Goal: Task Accomplishment & Management: Use online tool/utility

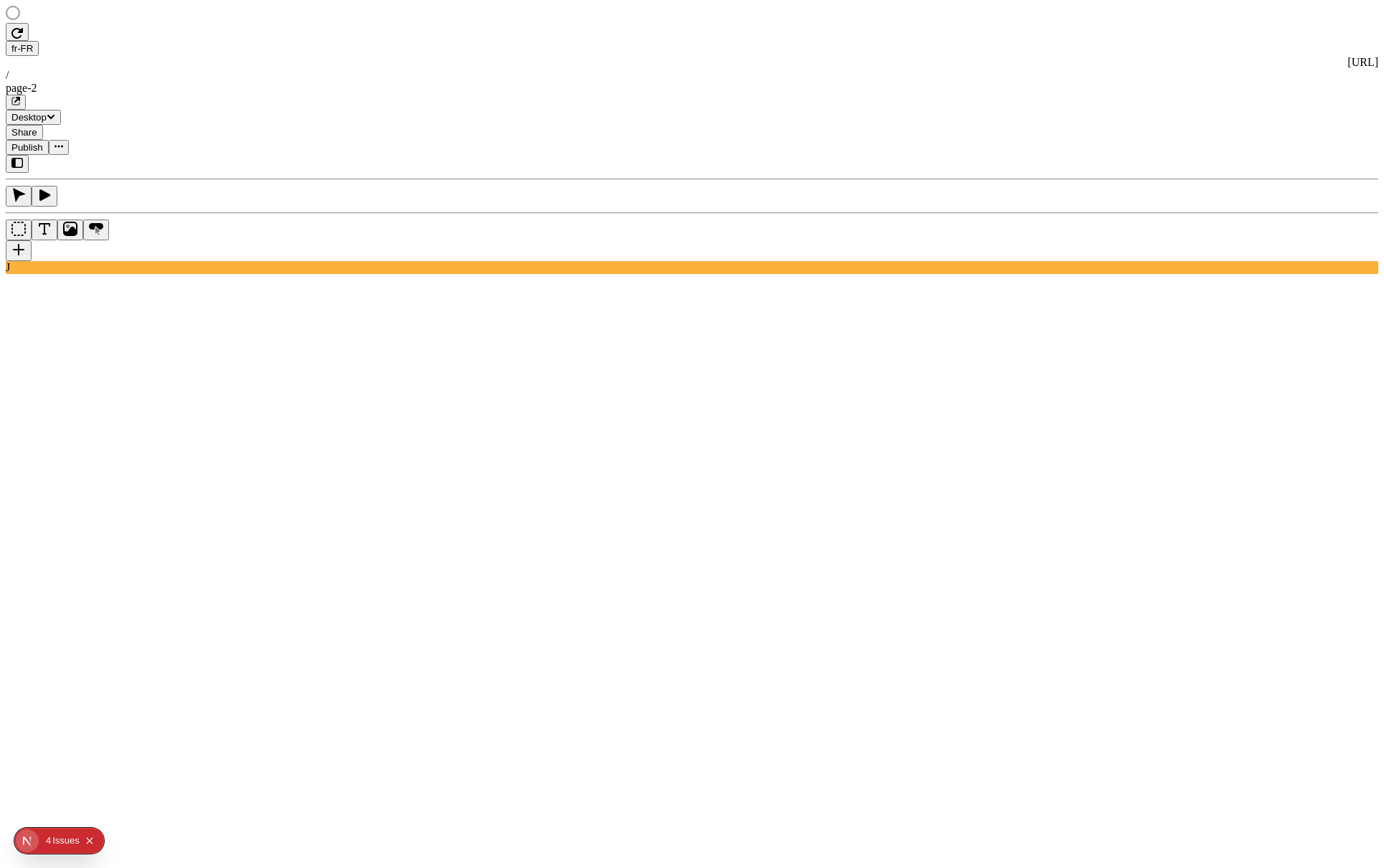
click at [623, 620] on rect at bounding box center [500, 789] width 987 height 816
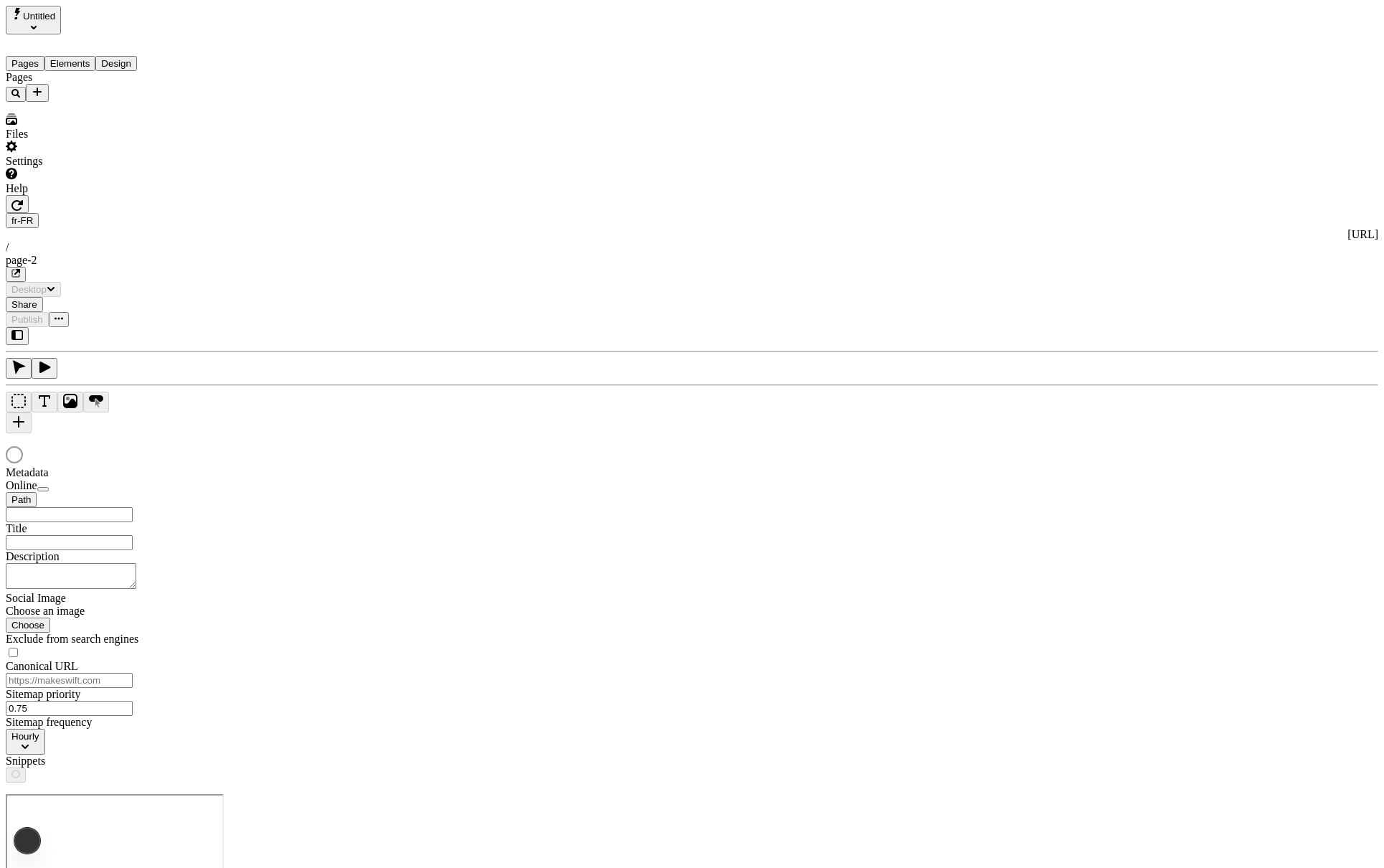
type input "/page-2"
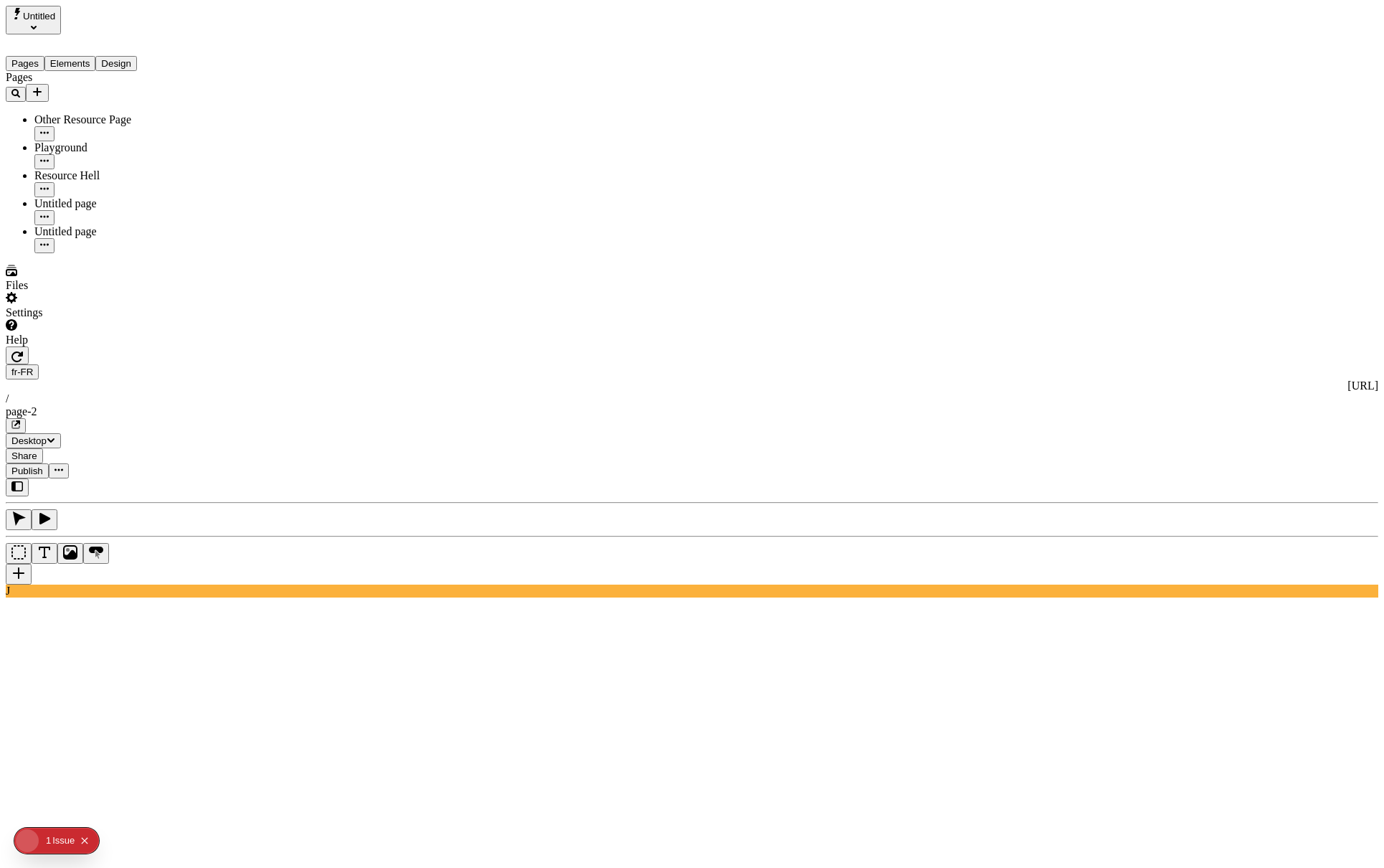
click at [43, 466] on span "Publish" at bounding box center [27, 471] width 31 height 10
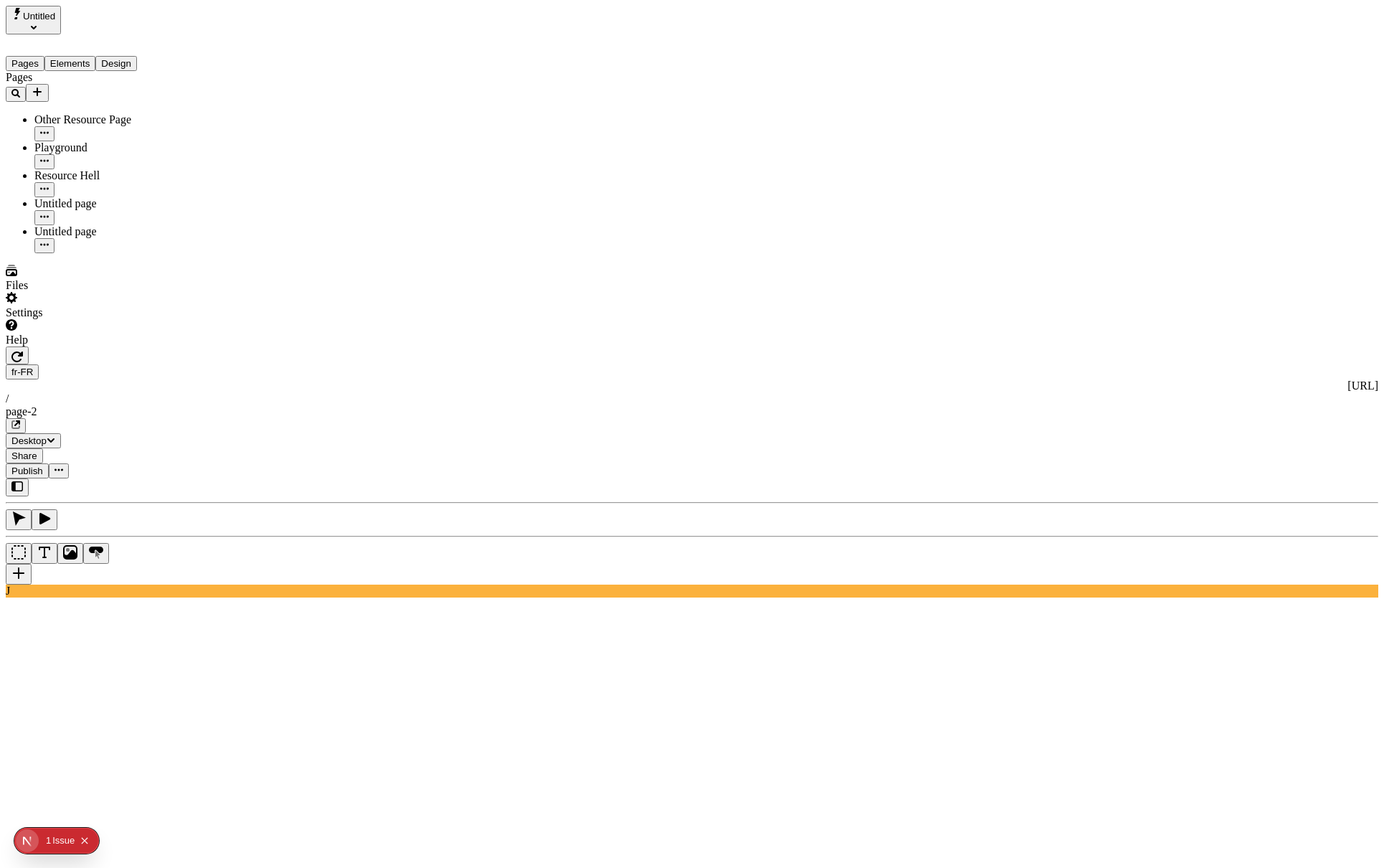
click at [43, 466] on span "Publish" at bounding box center [27, 471] width 31 height 10
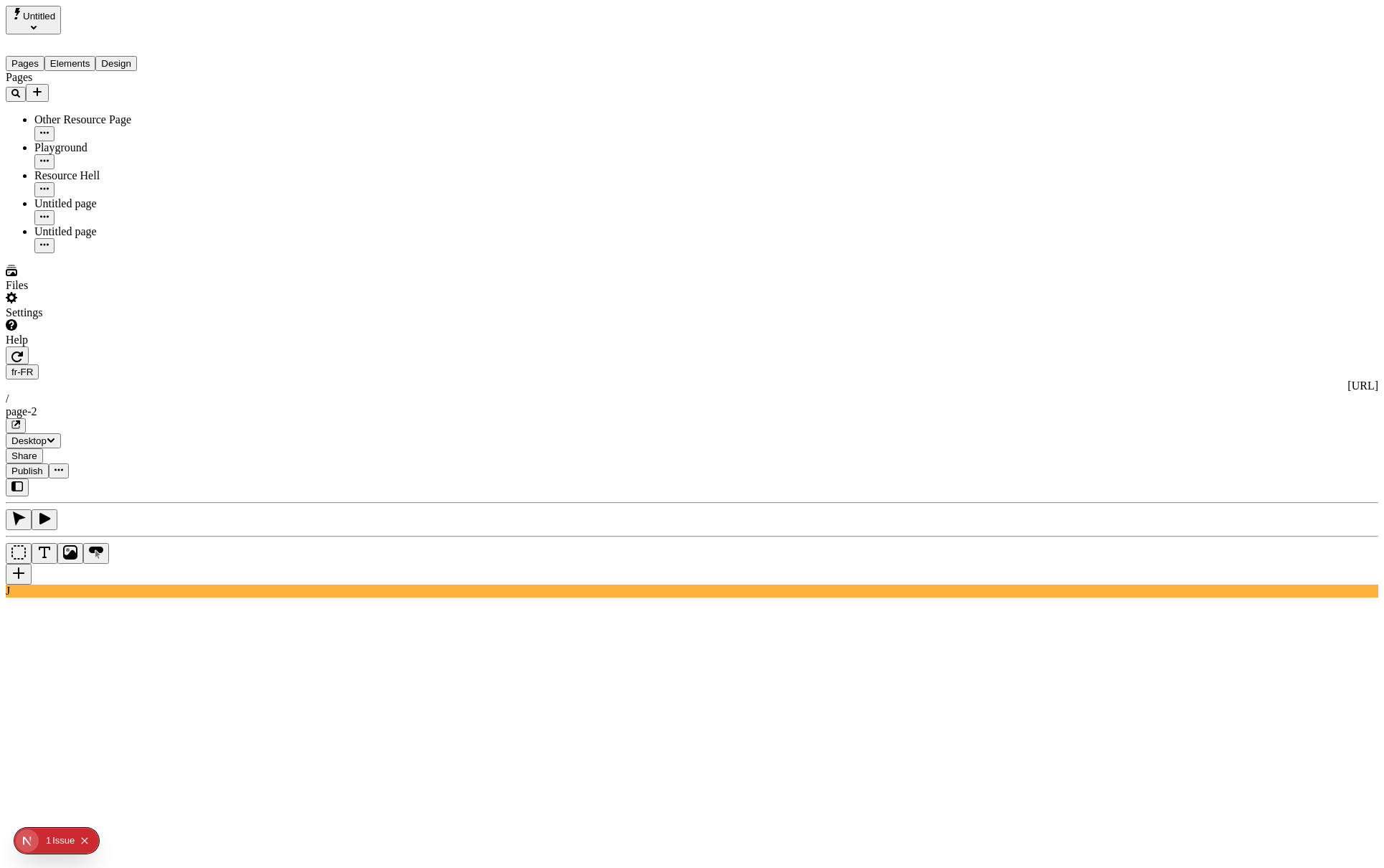
click at [43, 466] on span "Publish" at bounding box center [27, 471] width 31 height 10
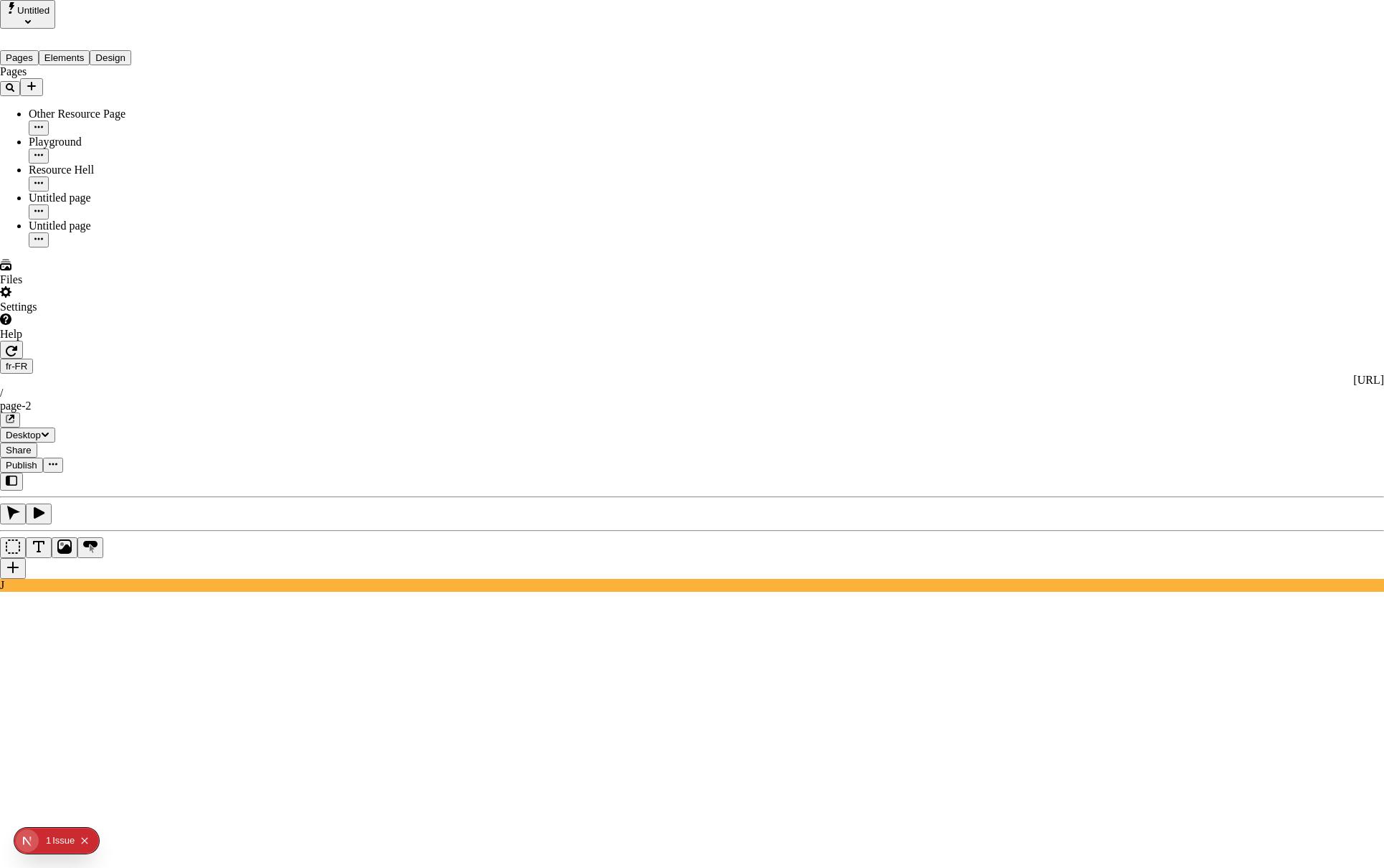
checkbox input "true"
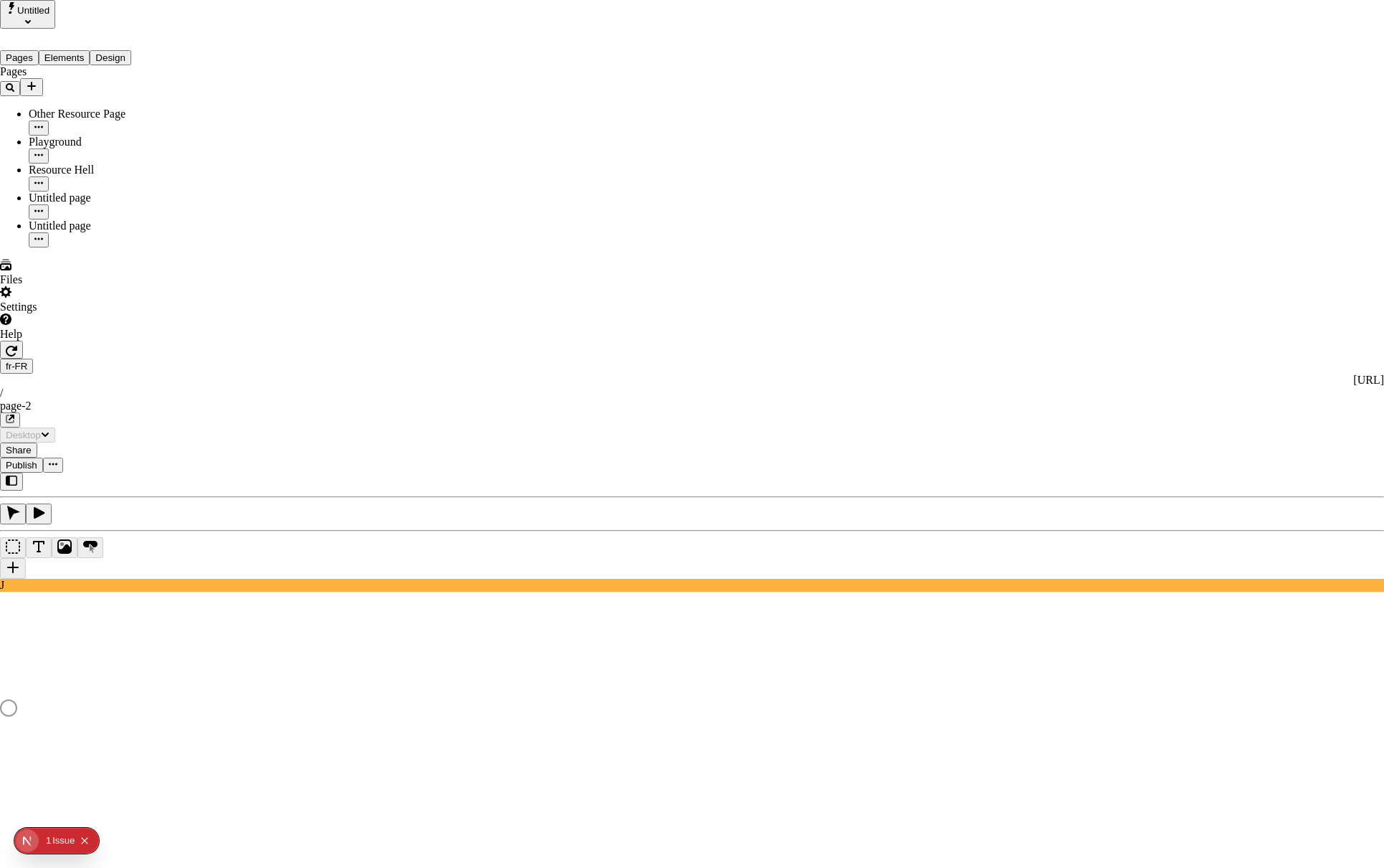
checkbox input "true"
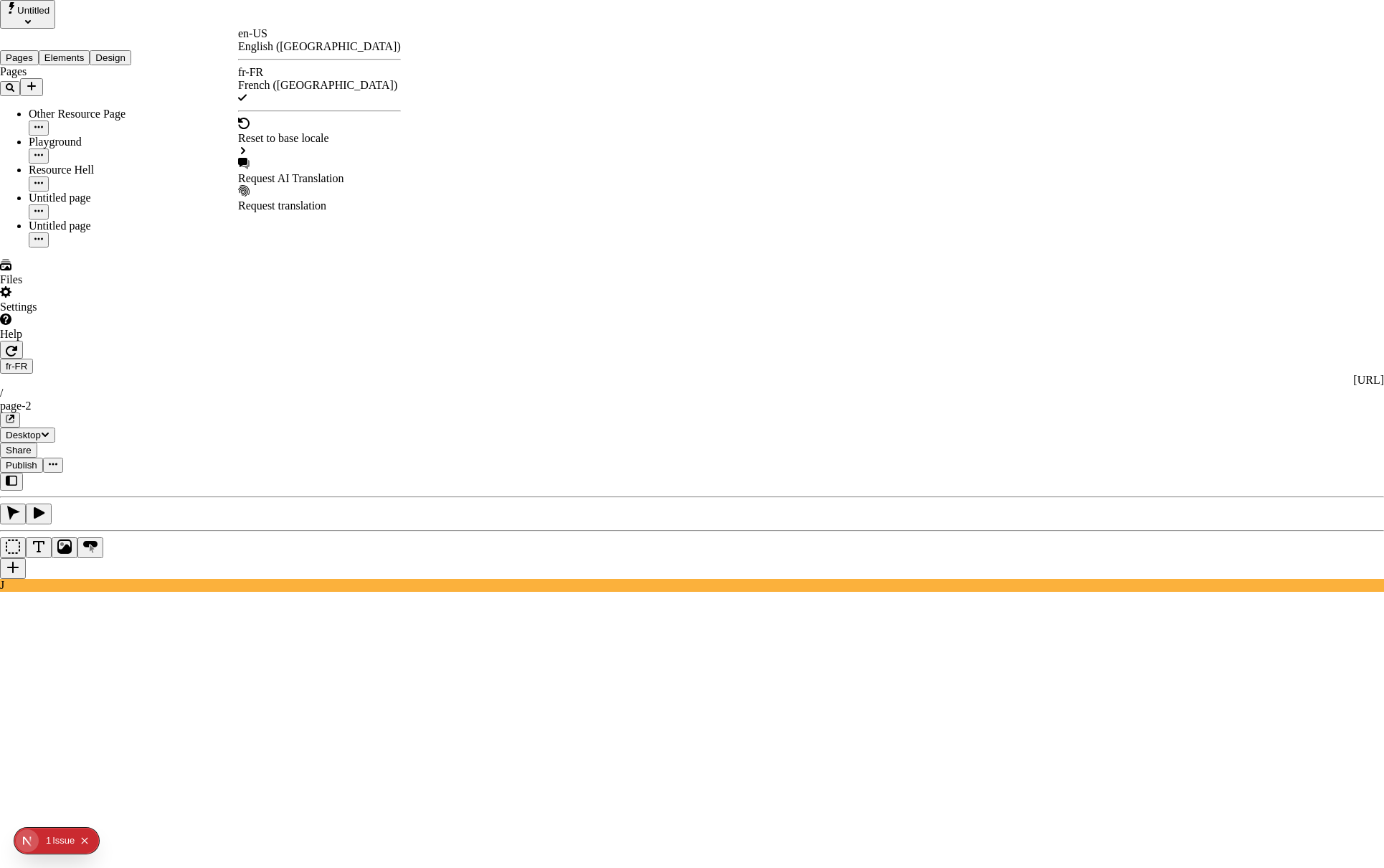
click at [310, 158] on div "Request AI Translation" at bounding box center [319, 171] width 162 height 27
checkbox input "true"
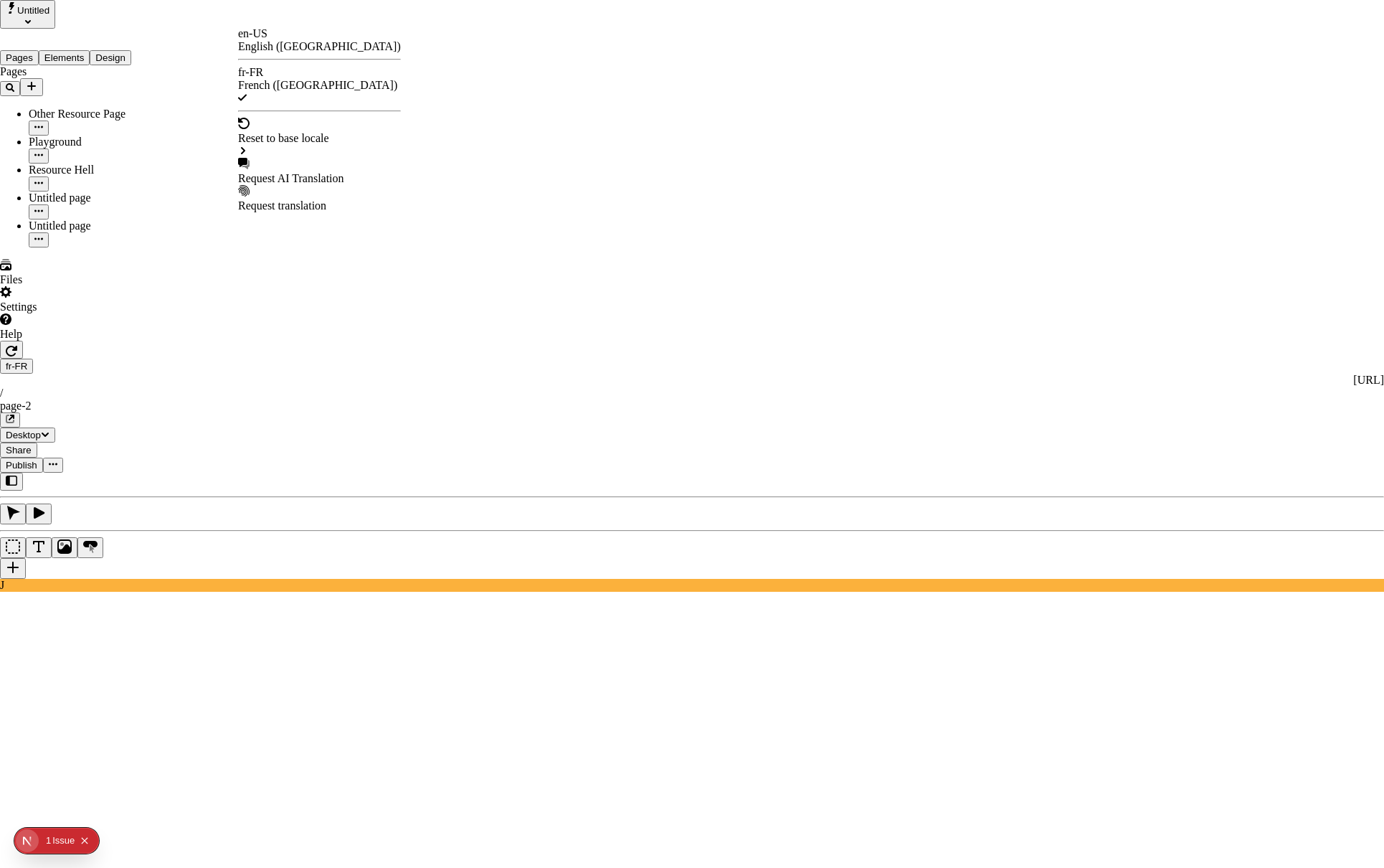
checkbox input "true"
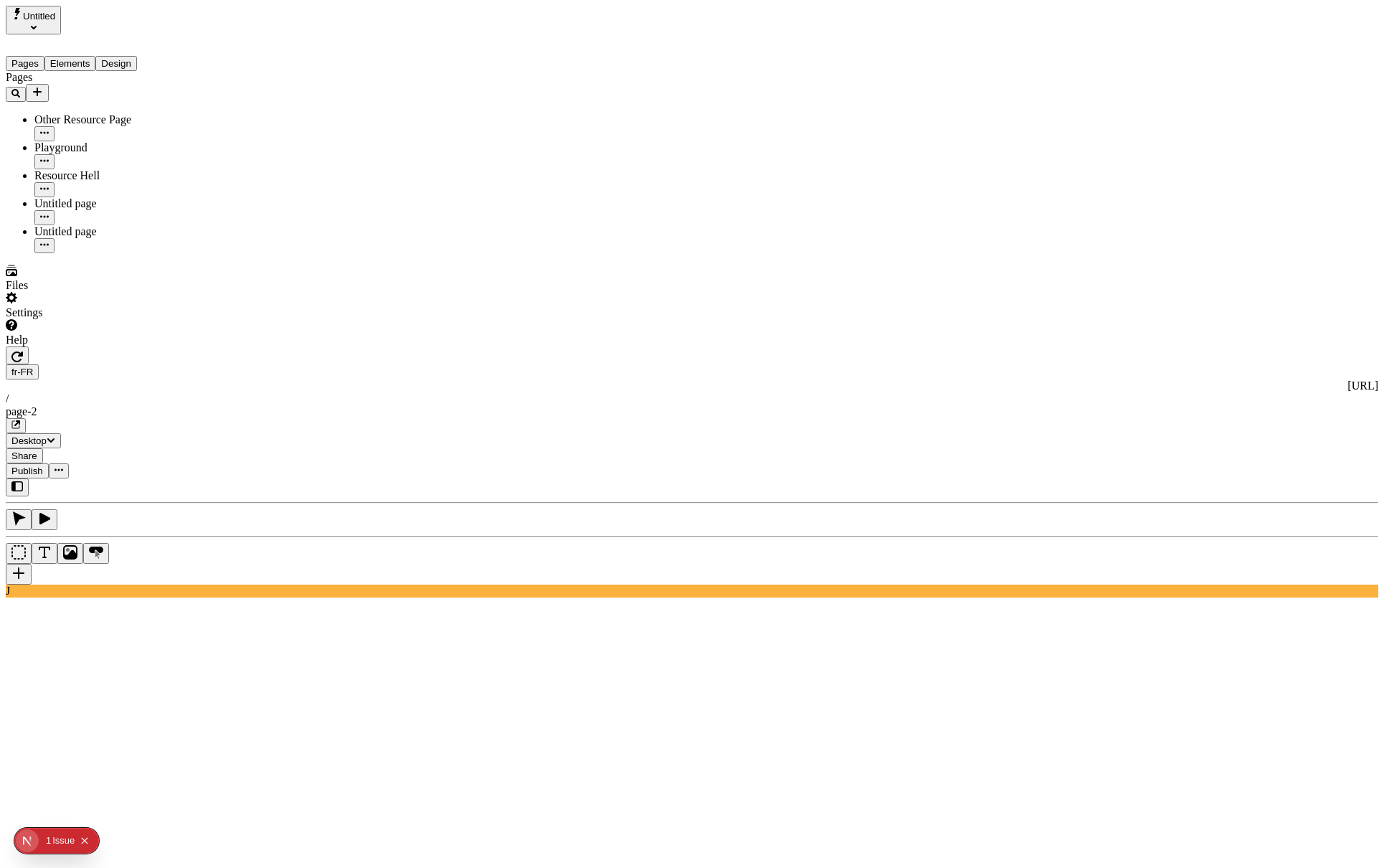
click at [23, 351] on icon "button" at bounding box center [17, 356] width 11 height 11
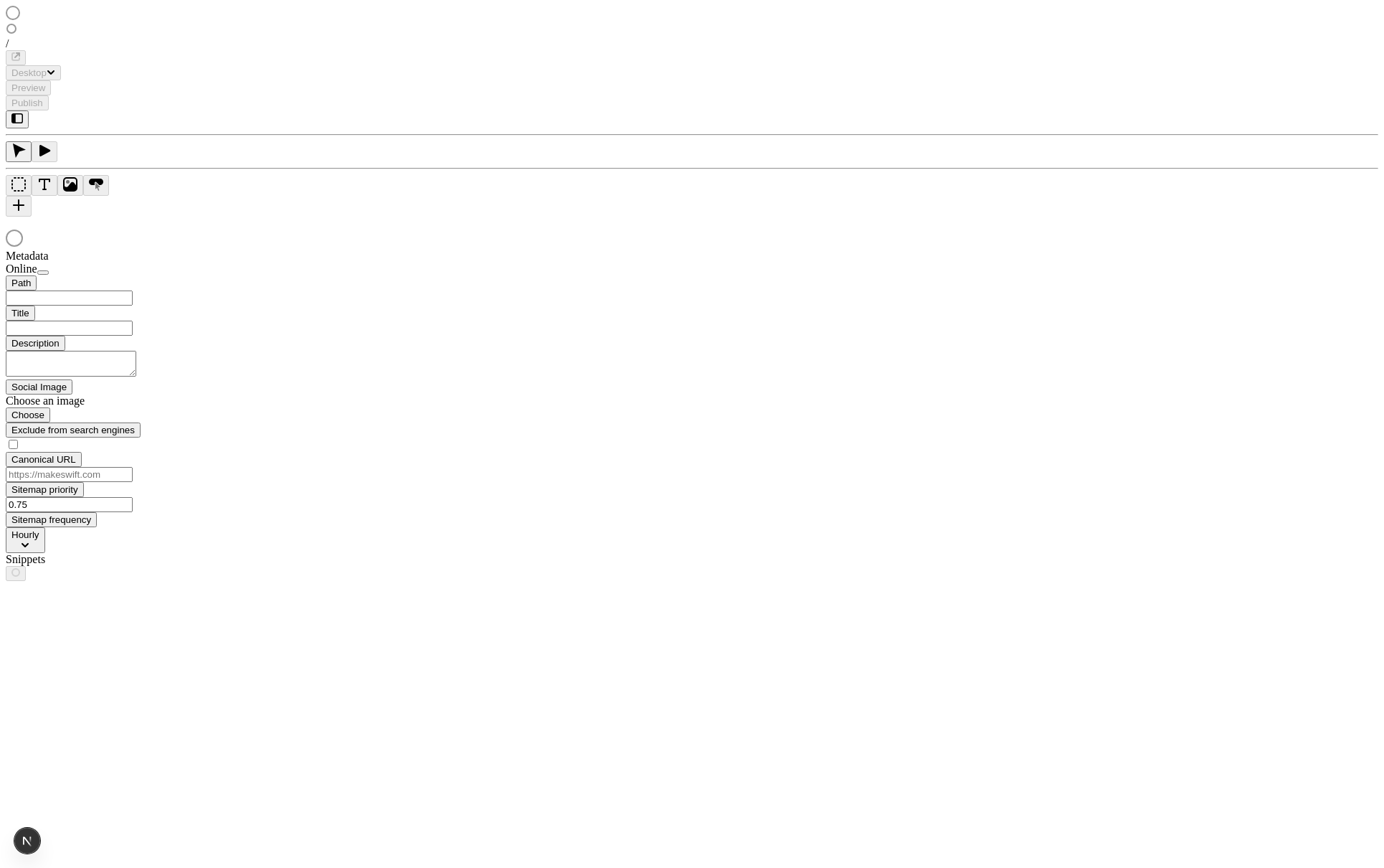
type input "/page-2"
